Goal: Task Accomplishment & Management: Use online tool/utility

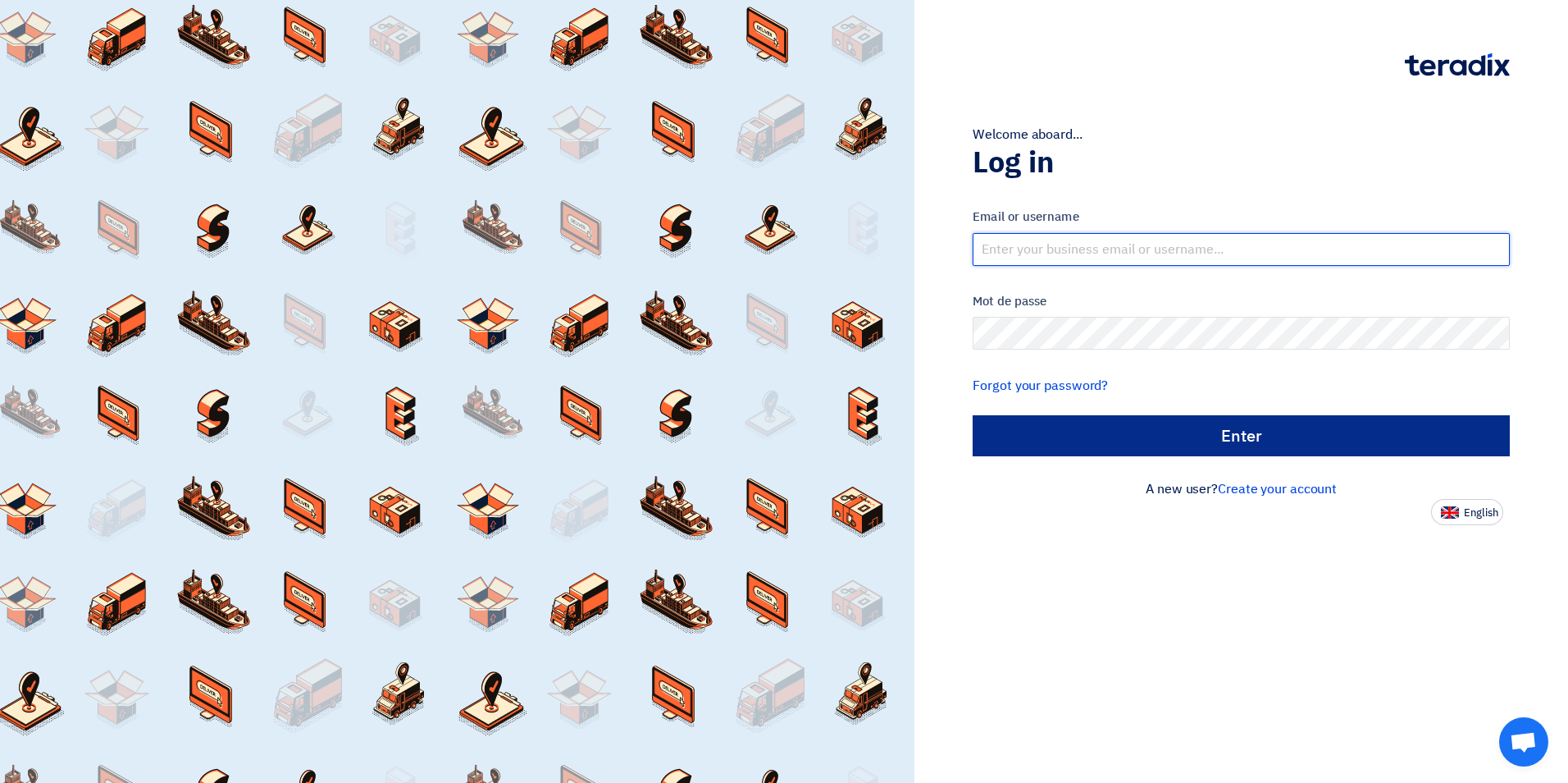
type input "m.zain@minjazfactory.com"
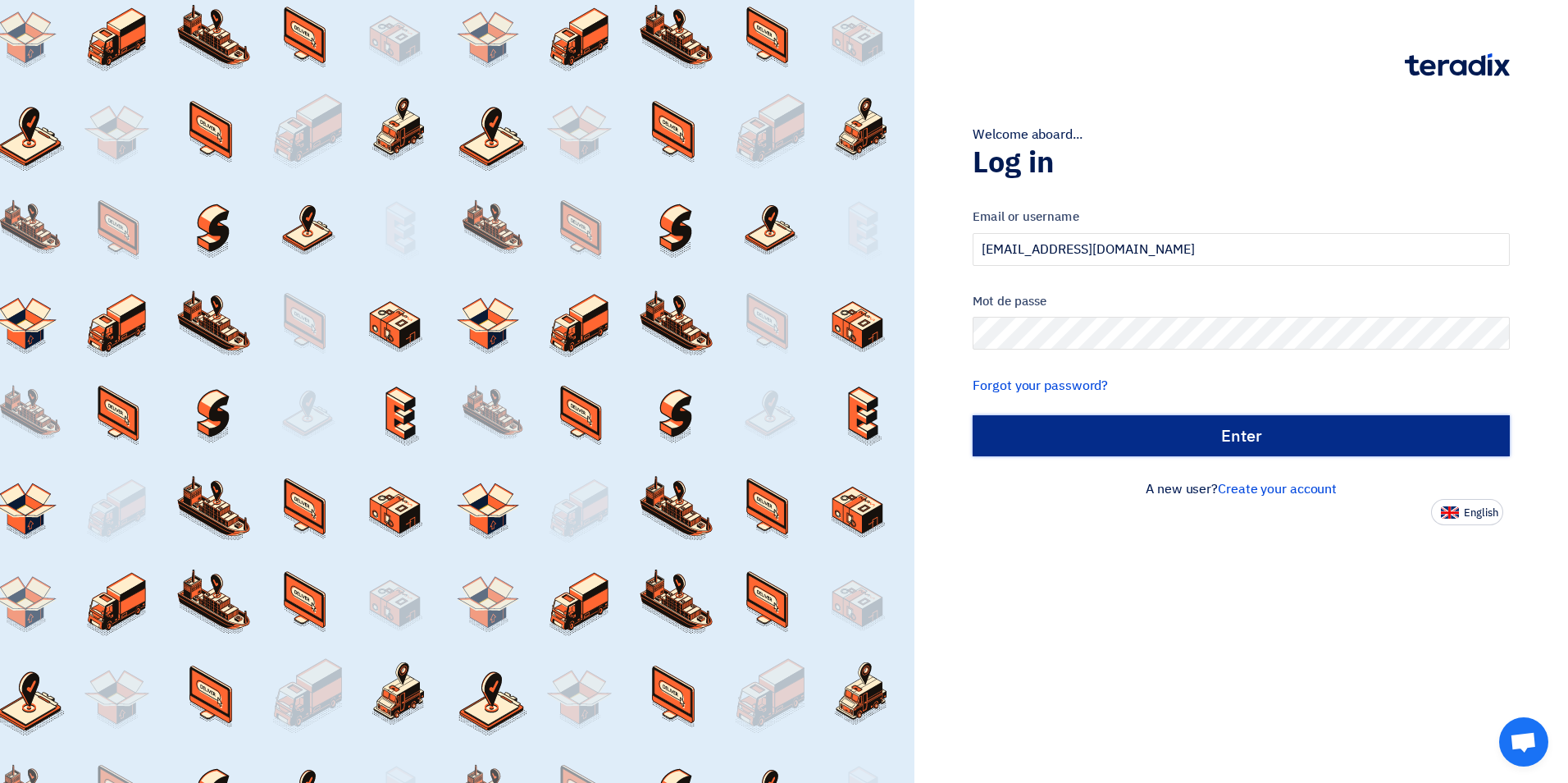
click at [1170, 432] on input "الدخول" at bounding box center [1241, 436] width 537 height 41
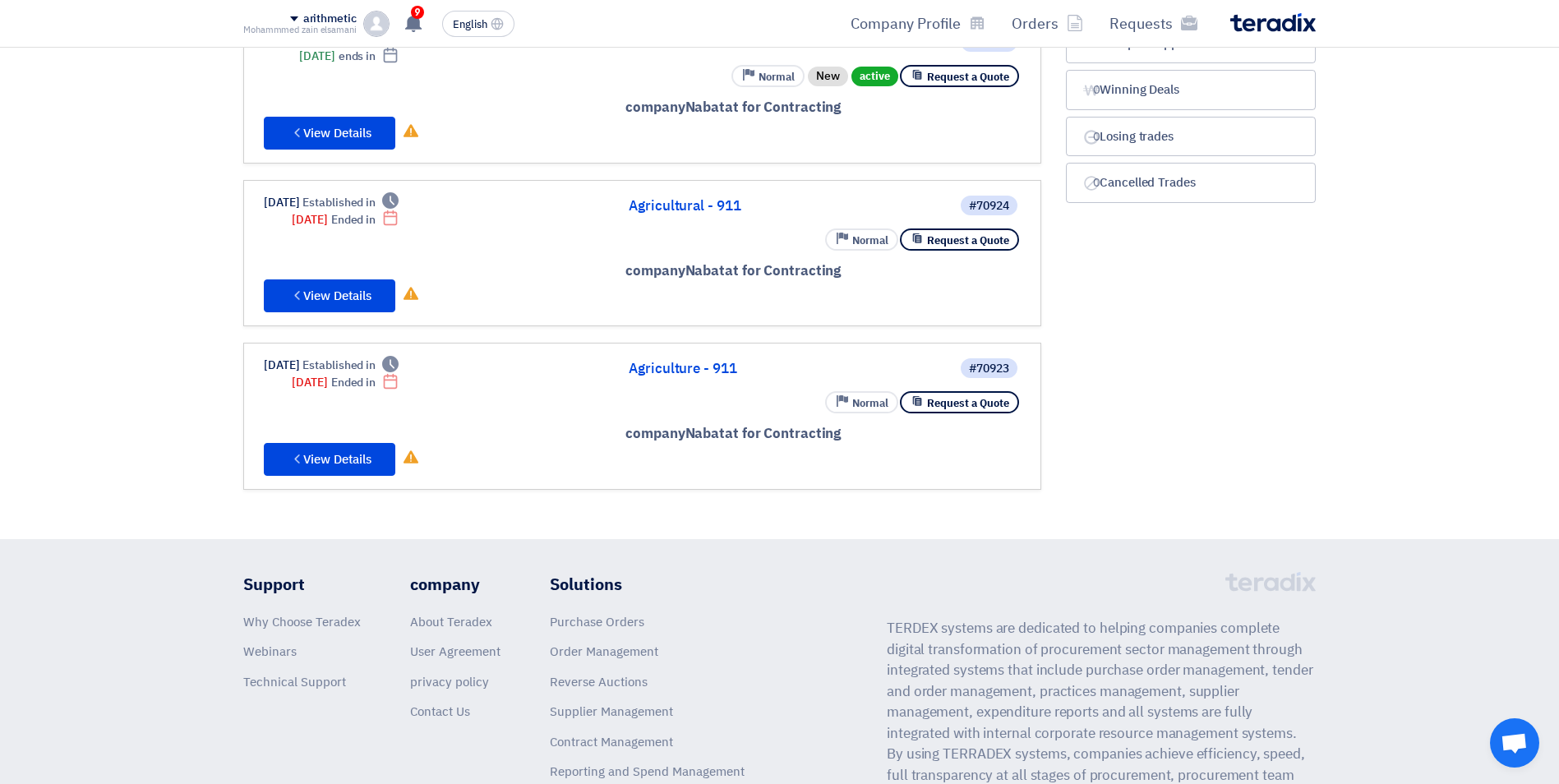
scroll to position [82, 0]
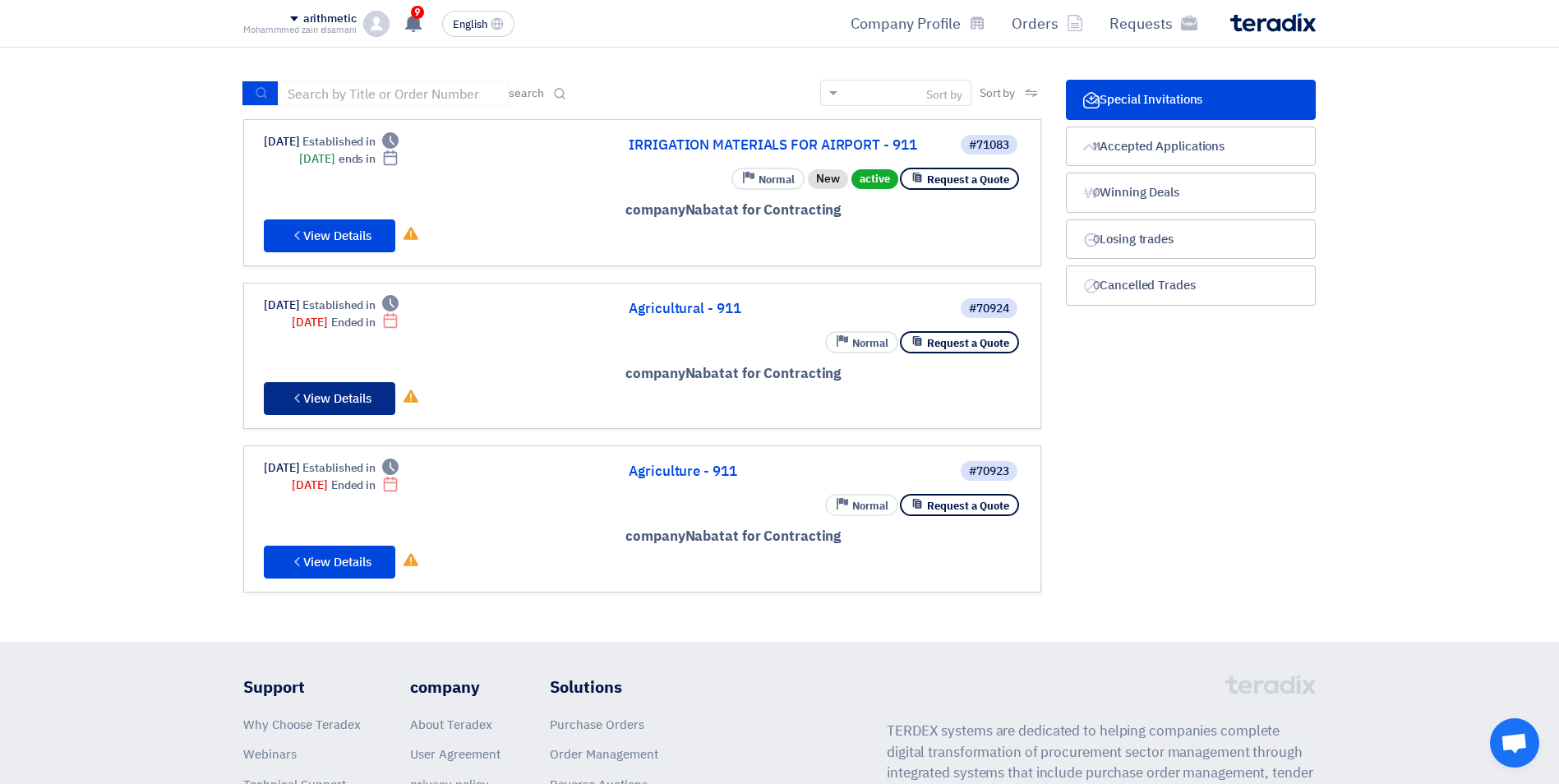
click at [346, 397] on font "View Details" at bounding box center [337, 398] width 68 height 18
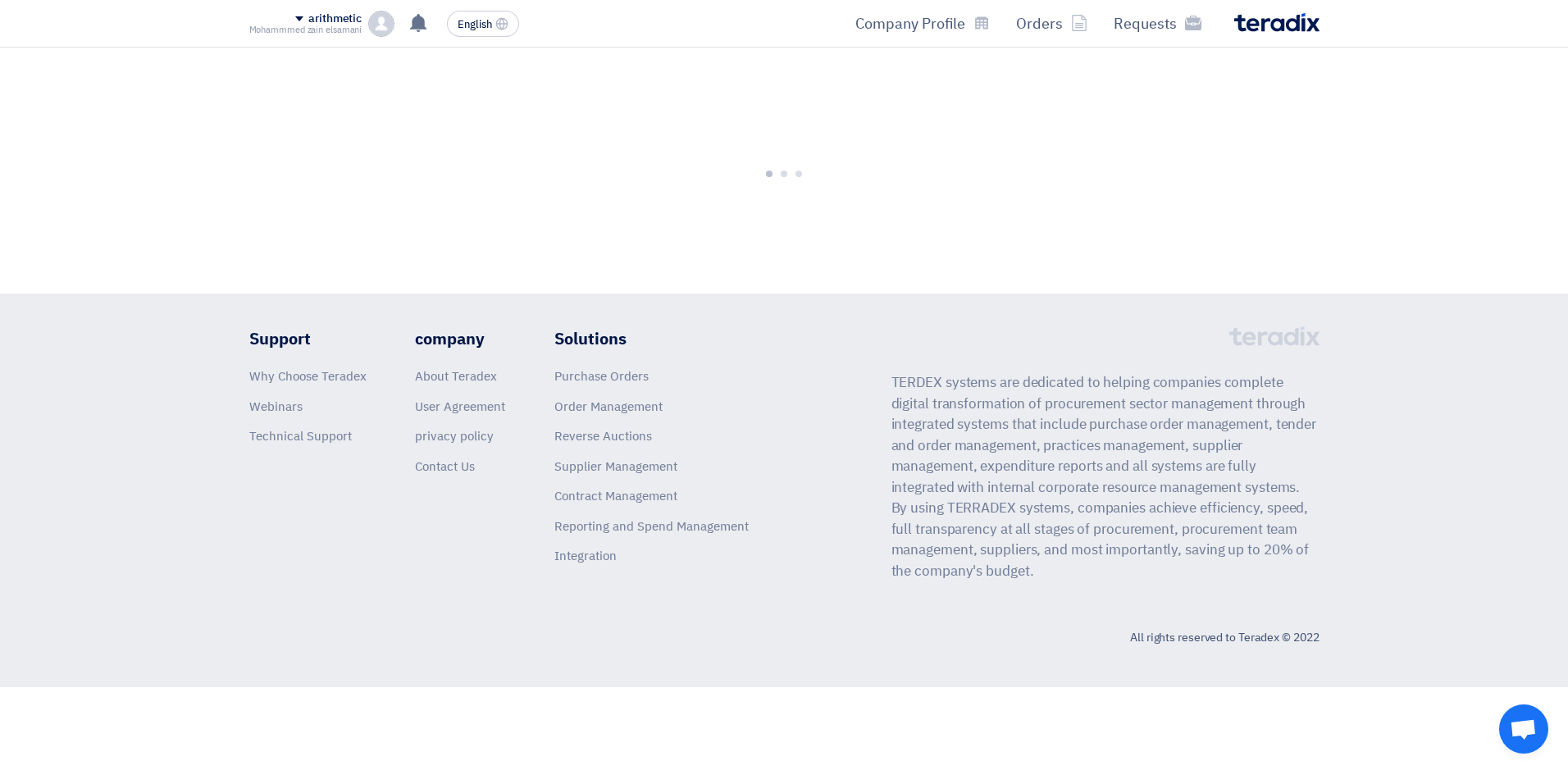
click at [345, 397] on li "Webinars" at bounding box center [308, 407] width 118 height 19
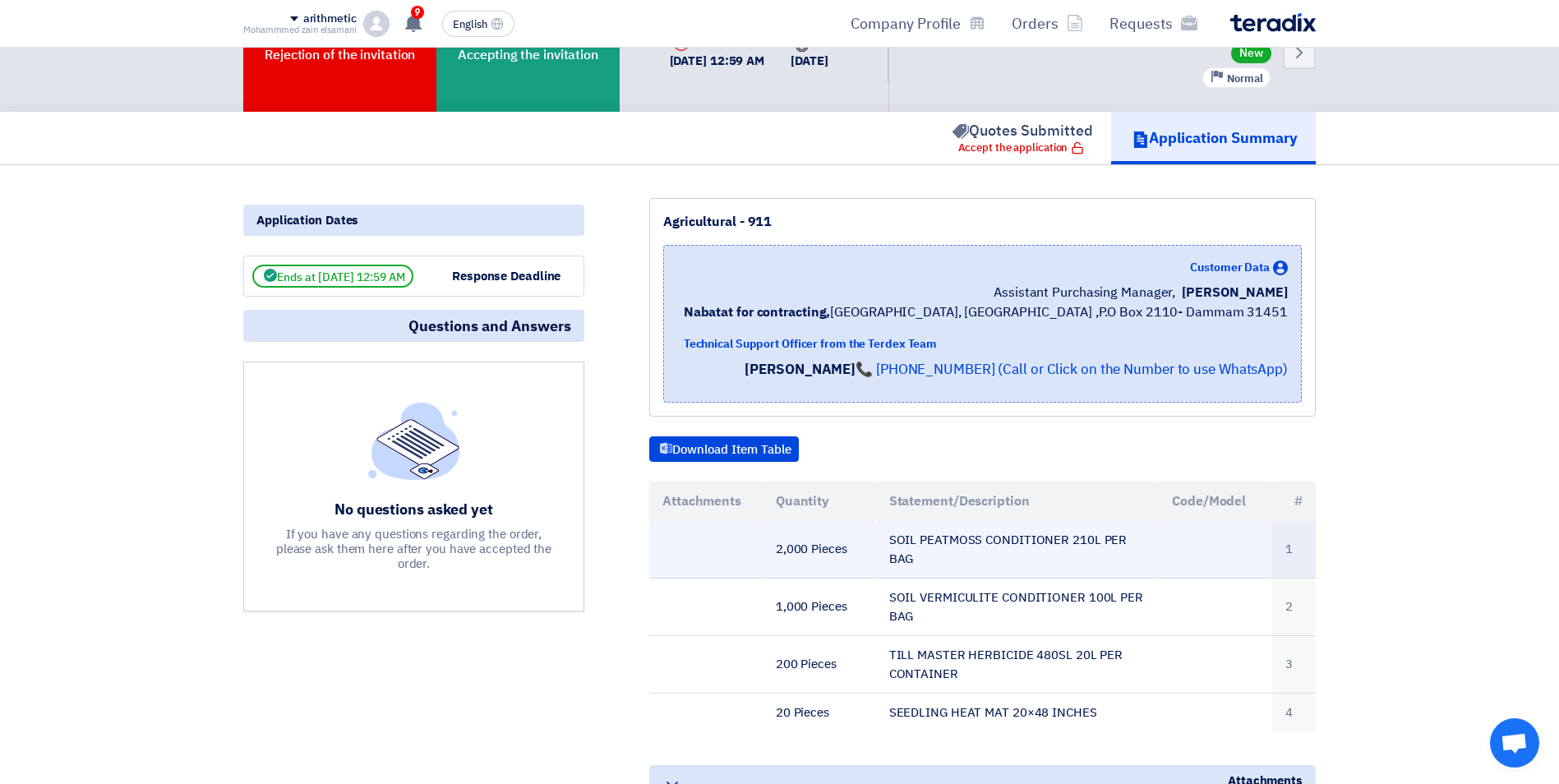
scroll to position [82, 0]
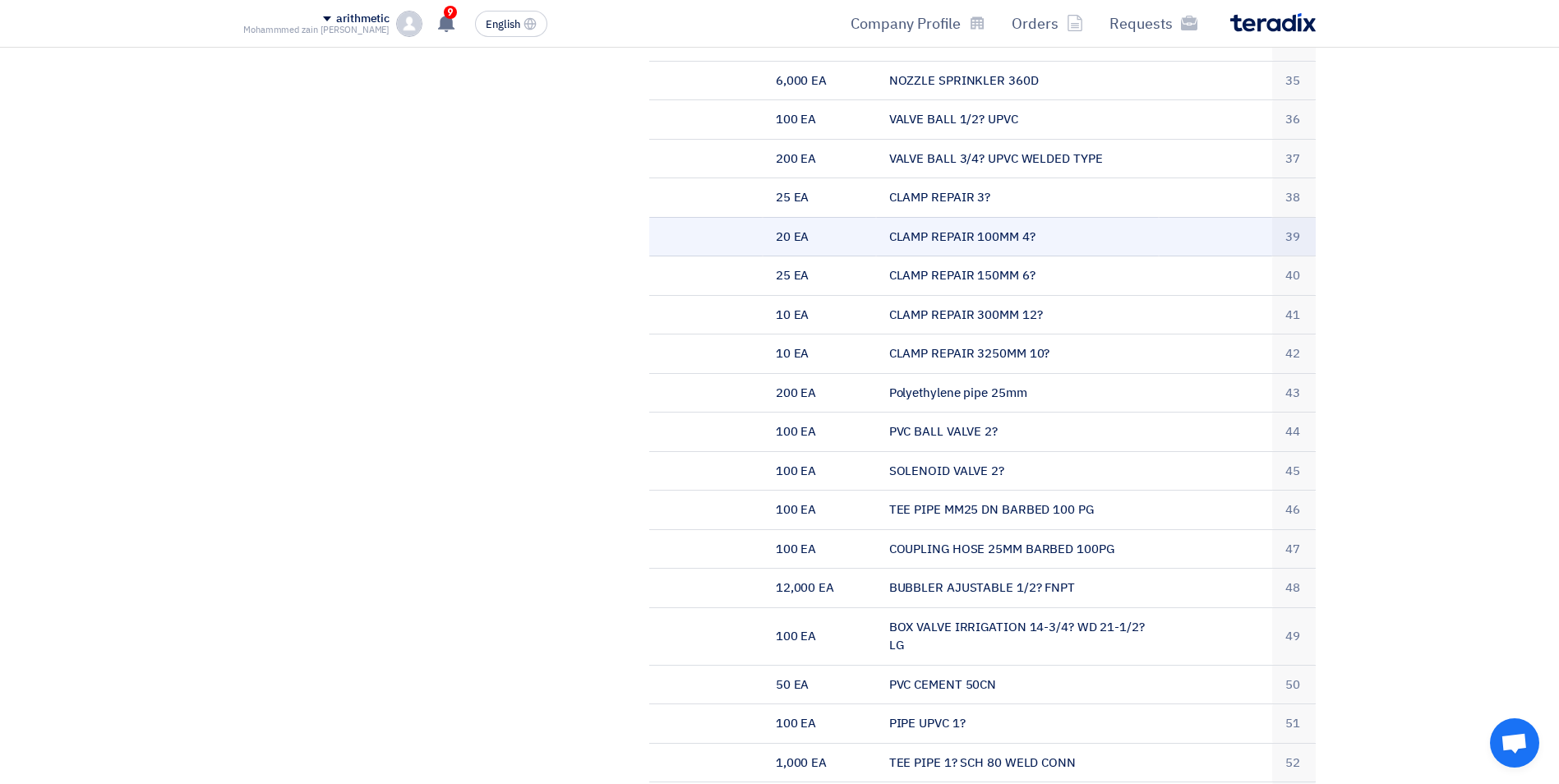
scroll to position [1643, 0]
